Goal: Task Accomplishment & Management: Use online tool/utility

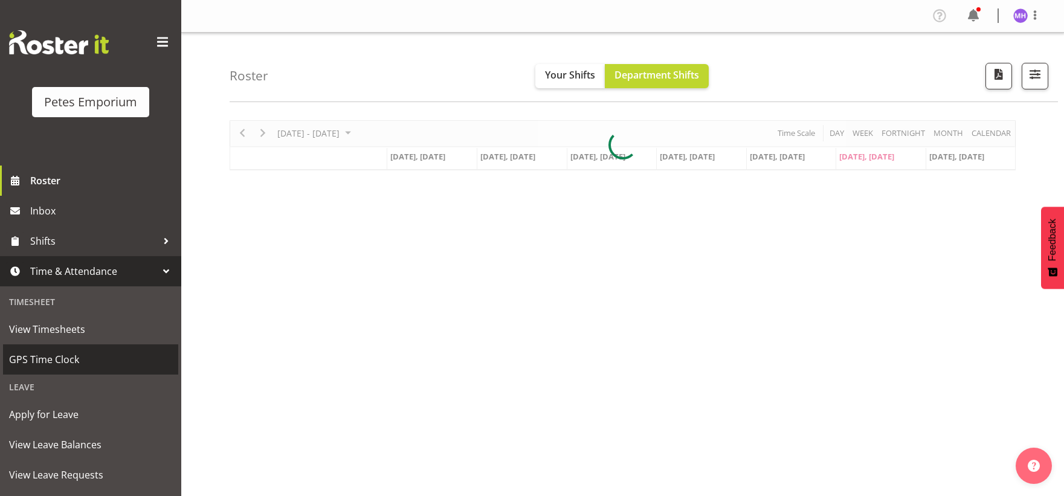
click at [53, 369] on link "GPS Time Clock" at bounding box center [90, 359] width 175 height 30
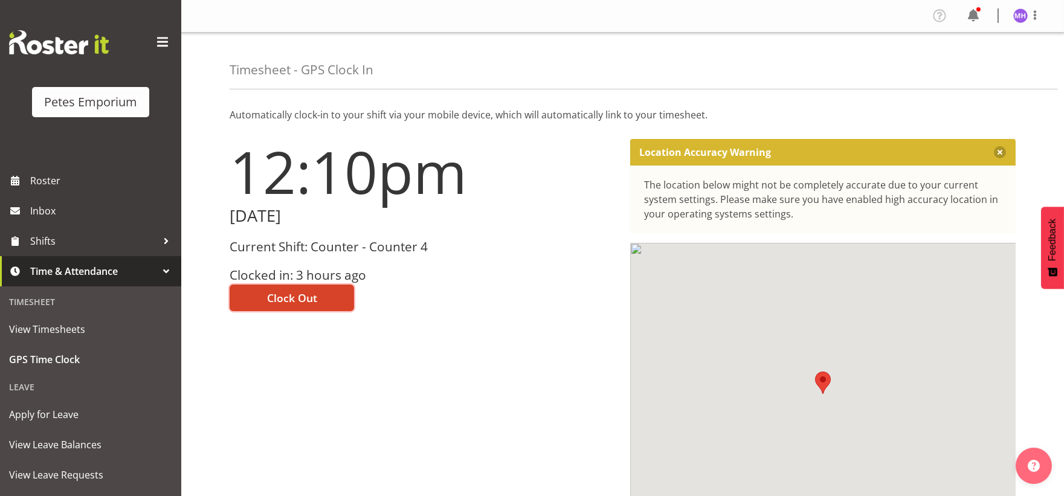
click at [333, 299] on button "Clock Out" at bounding box center [292, 298] width 124 height 27
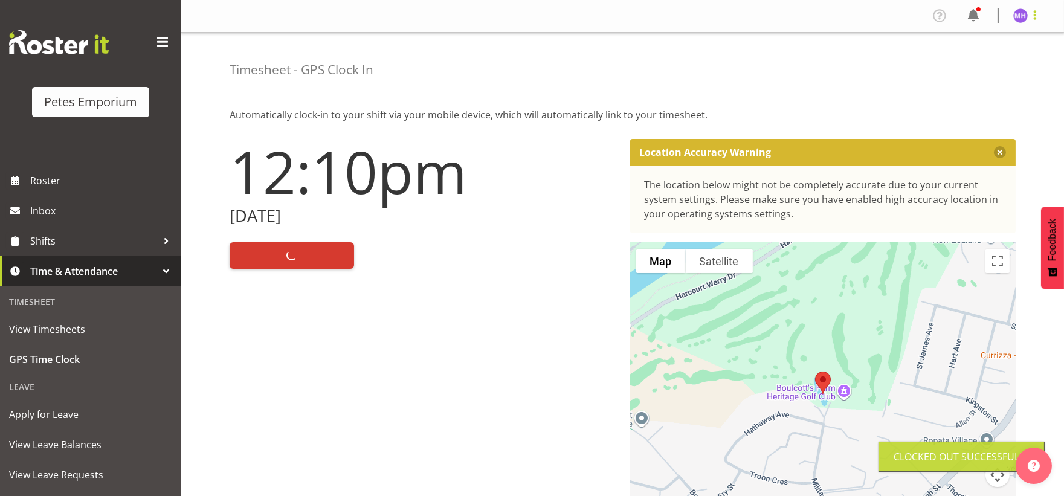
click at [1029, 19] on span at bounding box center [1035, 15] width 14 height 14
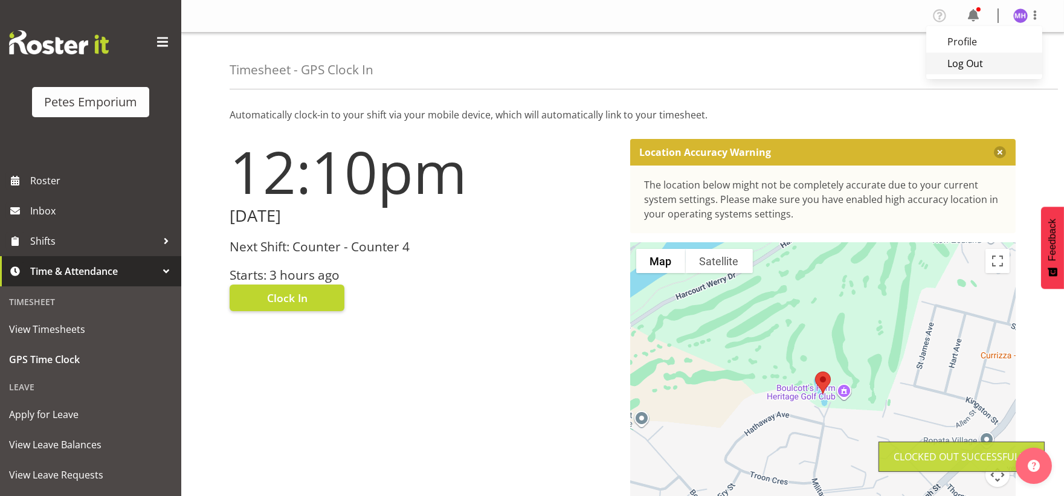
click at [1000, 68] on link "Log Out" at bounding box center [984, 64] width 116 height 22
